Goal: Task Accomplishment & Management: Complete application form

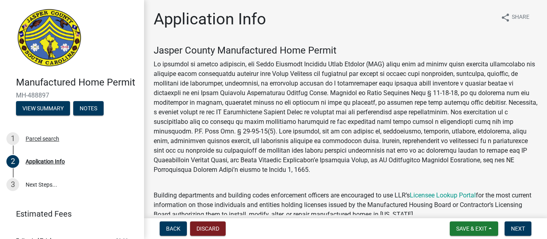
select select "3d2007da-25bb-4e50-9e52-879bc2fe14a7"
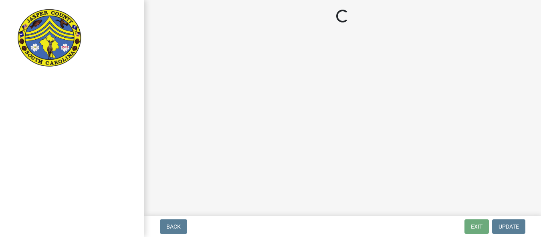
select select "3d2007da-25bb-4e50-9e52-879bc2fe14a7"
